Goal: Find specific fact: Find specific fact

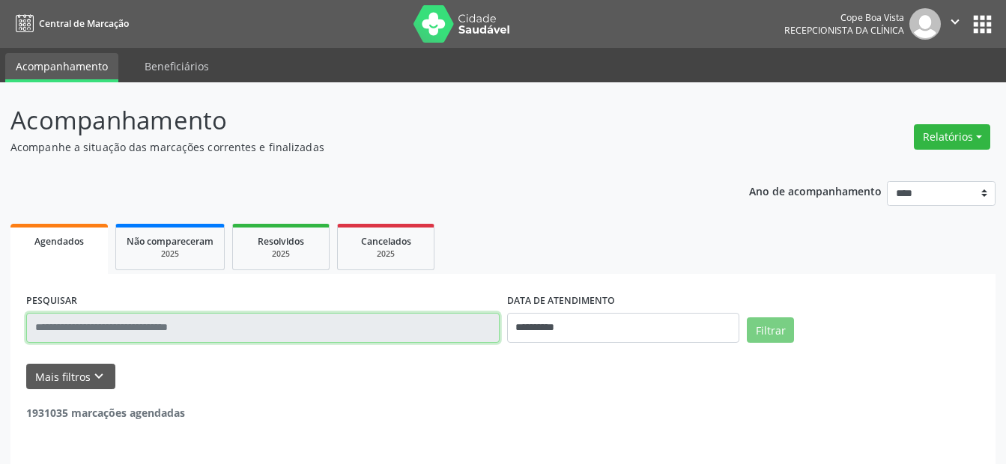
click at [139, 325] on input "text" at bounding box center [262, 328] width 473 height 30
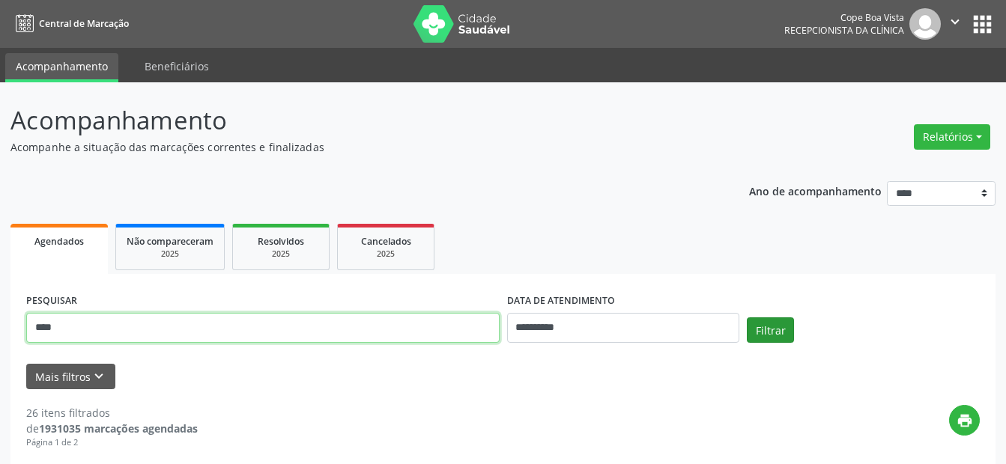
type input "****"
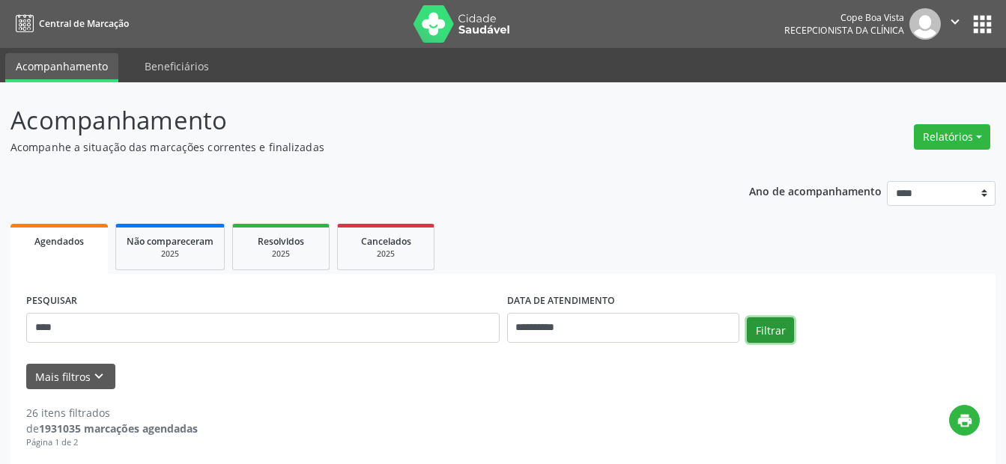
click at [778, 324] on button "Filtrar" at bounding box center [770, 330] width 47 height 25
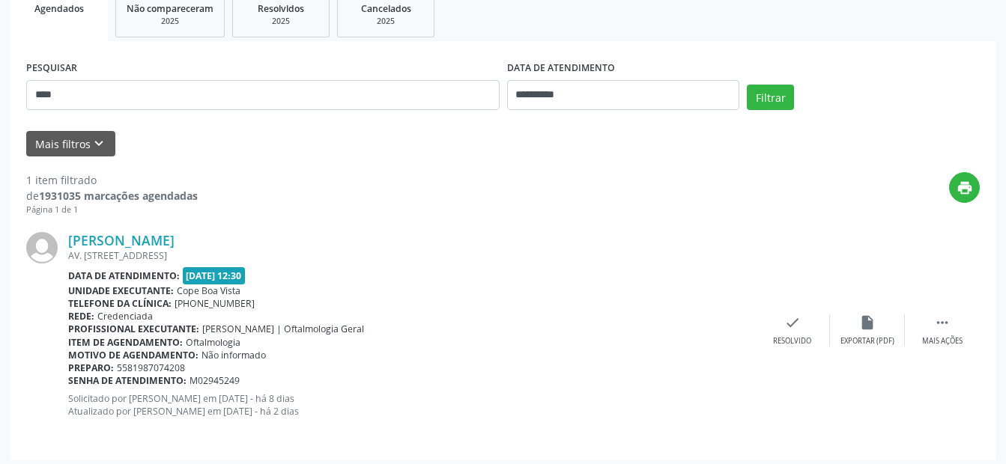
scroll to position [240, 0]
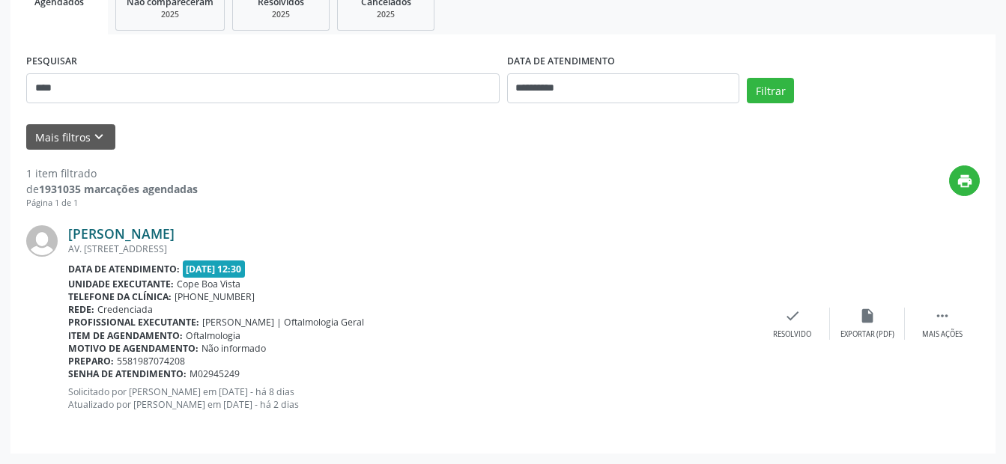
click at [172, 235] on link "[PERSON_NAME]" at bounding box center [121, 233] width 106 height 16
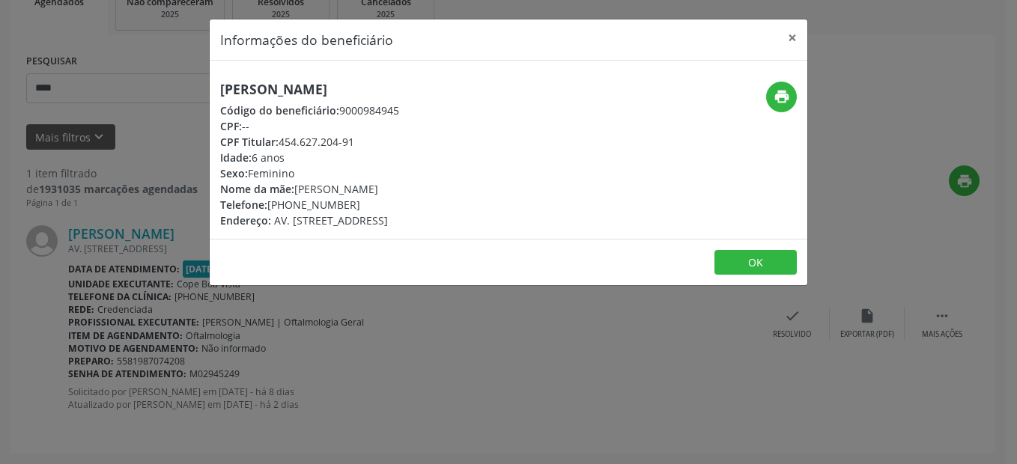
click at [338, 88] on h5 "[PERSON_NAME]" at bounding box center [309, 90] width 179 height 16
copy div "[PERSON_NAME]"
drag, startPoint x: 281, startPoint y: 141, endPoint x: 354, endPoint y: 141, distance: 72.7
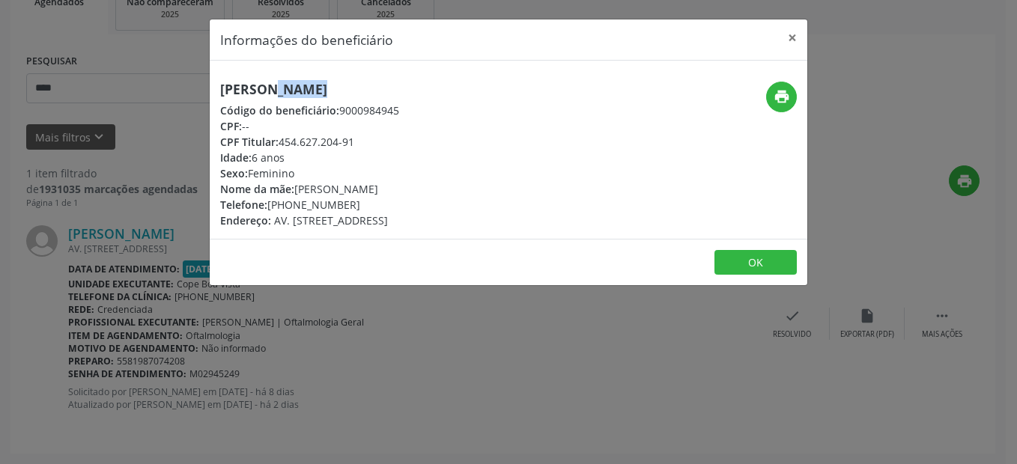
click at [354, 141] on div "CPF Titular: 454.627.204-91" at bounding box center [309, 142] width 179 height 16
copy div "454.627.204-91"
click at [795, 31] on button "×" at bounding box center [793, 37] width 30 height 37
